Goal: Task Accomplishment & Management: Complete application form

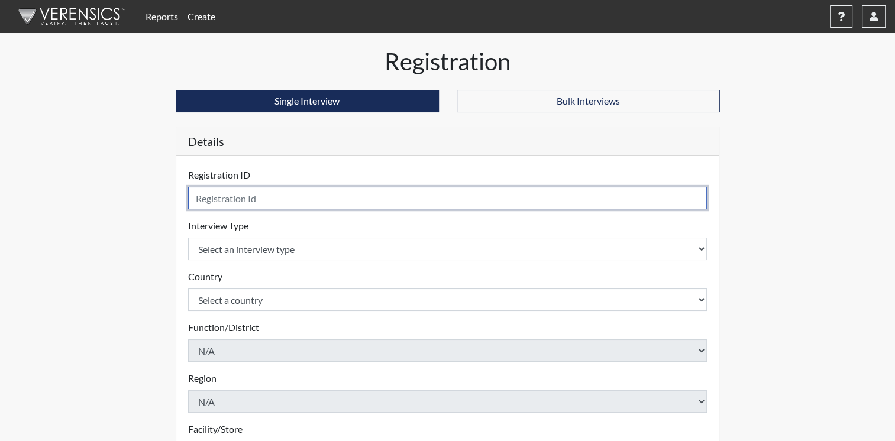
click at [660, 200] on input "text" at bounding box center [447, 198] width 519 height 22
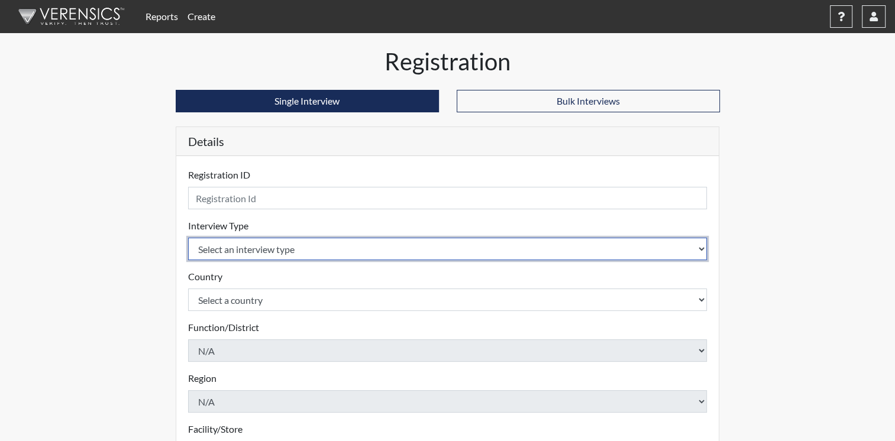
click at [699, 257] on select "Select an interview type Corrections Pre-Employment" at bounding box center [447, 249] width 519 height 22
select select "ff733e93-e1bf-11ea-9c9f-0eff0cf7eb8f"
click at [188, 238] on select "Select an interview type Corrections Pre-Employment" at bounding box center [447, 249] width 519 height 22
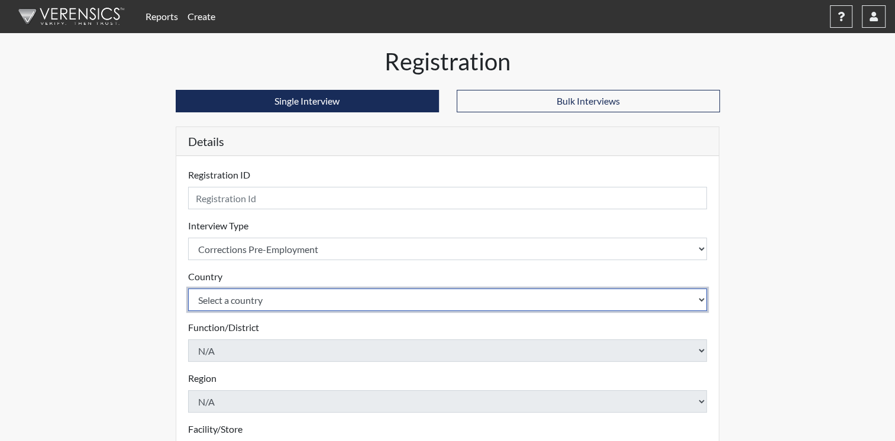
click at [699, 299] on select "Select a country [GEOGRAPHIC_DATA] [GEOGRAPHIC_DATA]" at bounding box center [447, 300] width 519 height 22
select select "united-states-of-[GEOGRAPHIC_DATA]"
click at [188, 289] on select "Select a country [GEOGRAPHIC_DATA] [GEOGRAPHIC_DATA]" at bounding box center [447, 300] width 519 height 22
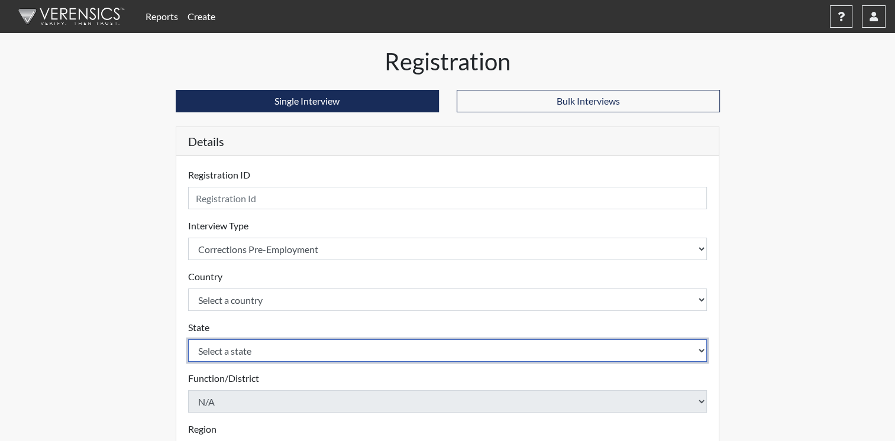
click at [698, 350] on select "Select a state [US_STATE] [US_STATE] [US_STATE] [US_STATE] [US_STATE] [US_STATE…" at bounding box center [447, 351] width 519 height 22
select select "OH"
click at [685, 351] on select "Select a state [US_STATE] [US_STATE] [US_STATE] [US_STATE] [US_STATE] [US_STATE…" at bounding box center [447, 351] width 519 height 22
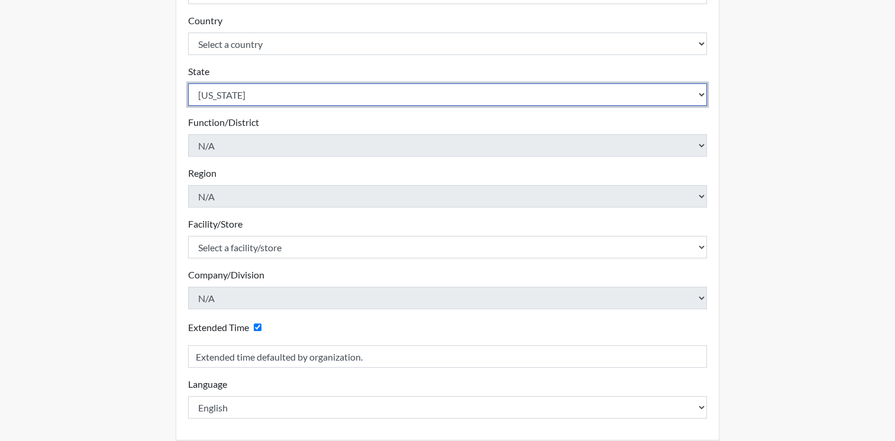
scroll to position [256, 0]
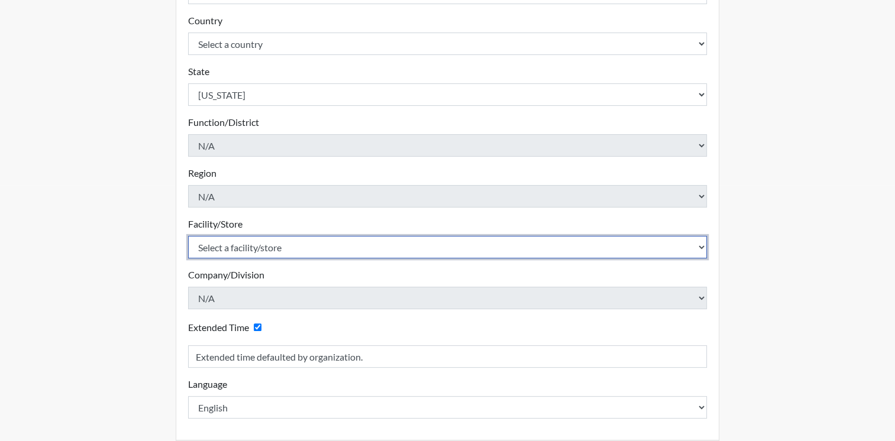
click at [700, 249] on select "Select a facility/store ADAPT CCC Pathways/[GEOGRAPHIC_DATA] TCC" at bounding box center [447, 247] width 519 height 22
select select "10767e72-5384-4422-acce-343010241d6c"
click at [188, 236] on select "Select a facility/store ADAPT CCC Pathways/[GEOGRAPHIC_DATA] TCC" at bounding box center [447, 247] width 519 height 22
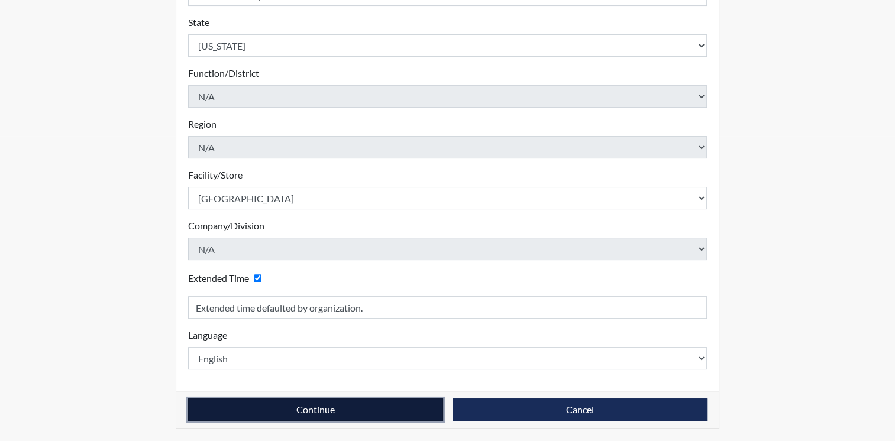
click at [353, 404] on button "Continue" at bounding box center [315, 410] width 255 height 22
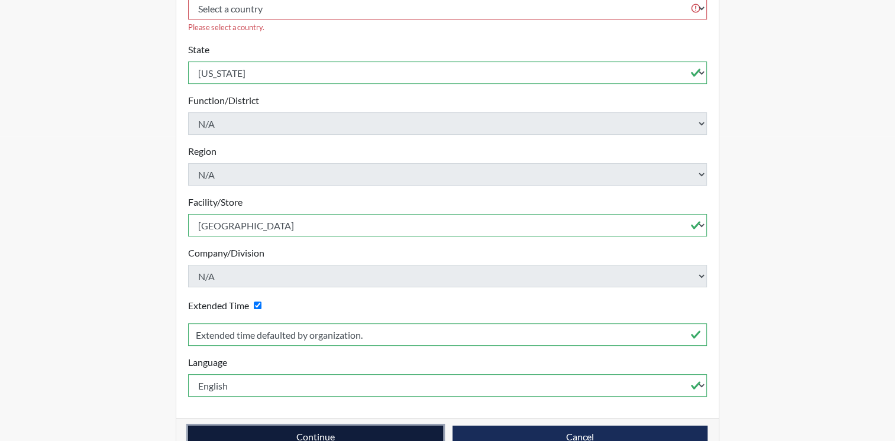
click at [341, 426] on button "Continue" at bounding box center [315, 437] width 255 height 22
click at [369, 426] on button "Continue" at bounding box center [315, 437] width 255 height 22
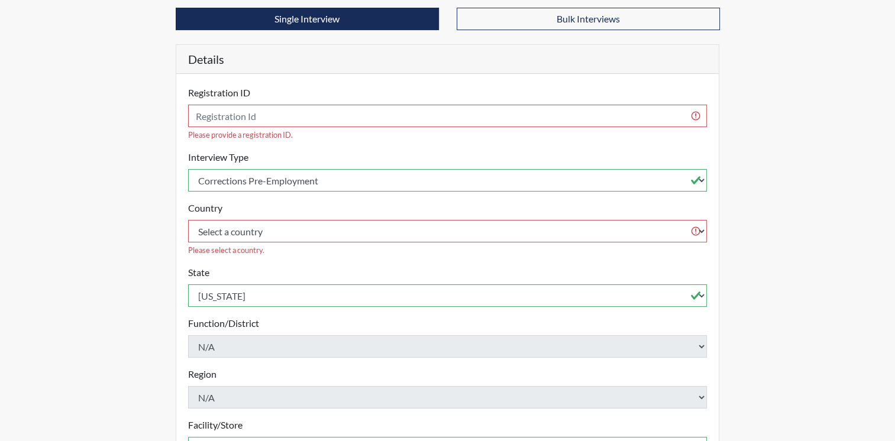
scroll to position [76, 0]
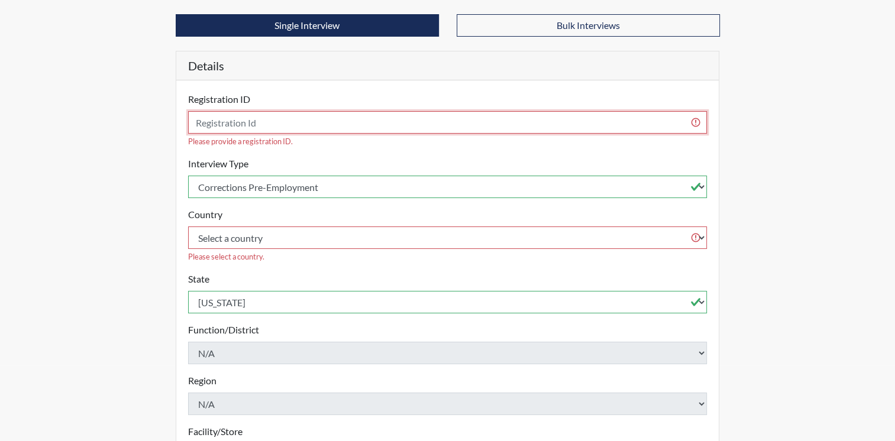
click at [590, 121] on input "text" at bounding box center [447, 122] width 519 height 22
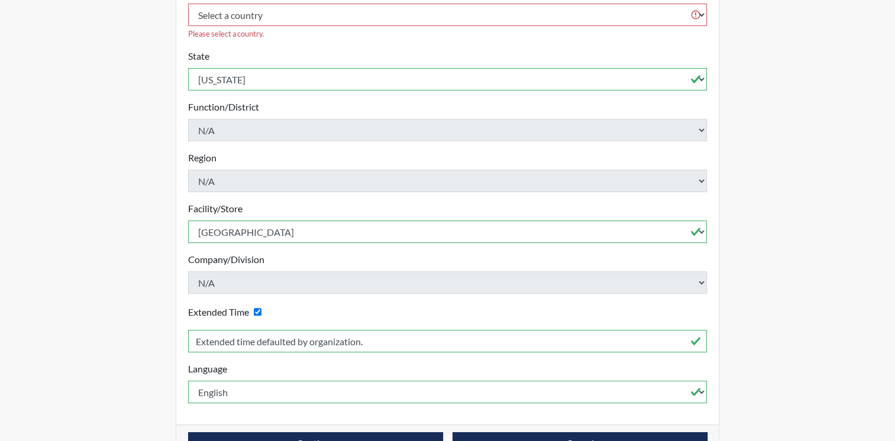
scroll to position [305, 0]
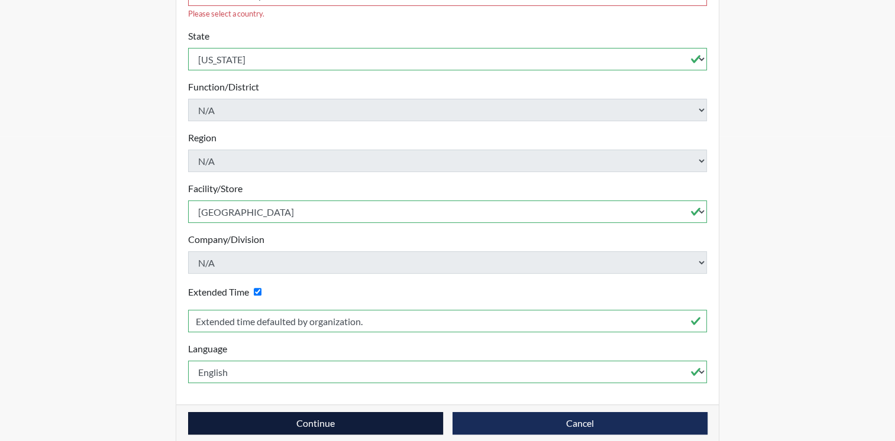
type input "[PERSON_NAME]"
click at [364, 412] on button "Continue" at bounding box center [315, 423] width 255 height 22
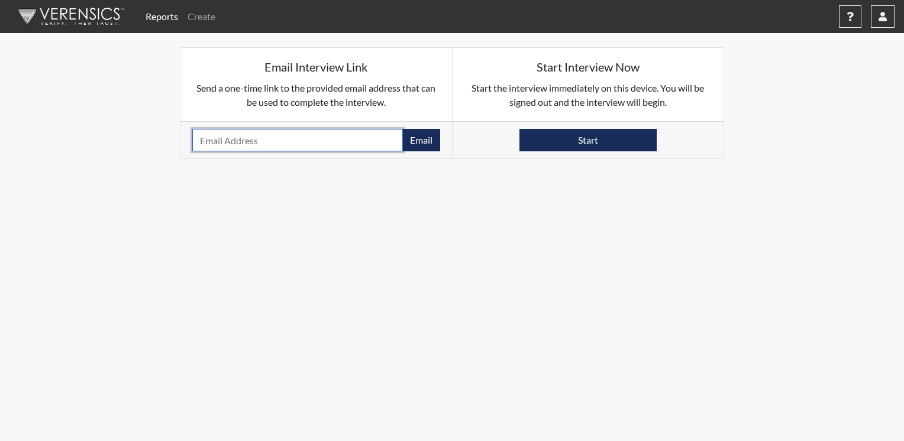
click at [332, 142] on input "email" at bounding box center [297, 140] width 211 height 22
type input "[EMAIL_ADDRESS][DOMAIN_NAME]"
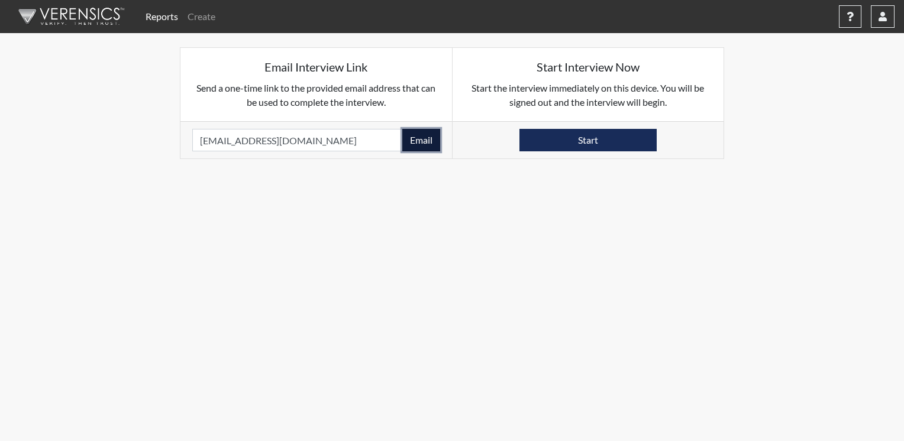
click at [435, 142] on button "Email" at bounding box center [421, 140] width 38 height 22
